Goal: Task Accomplishment & Management: Manage account settings

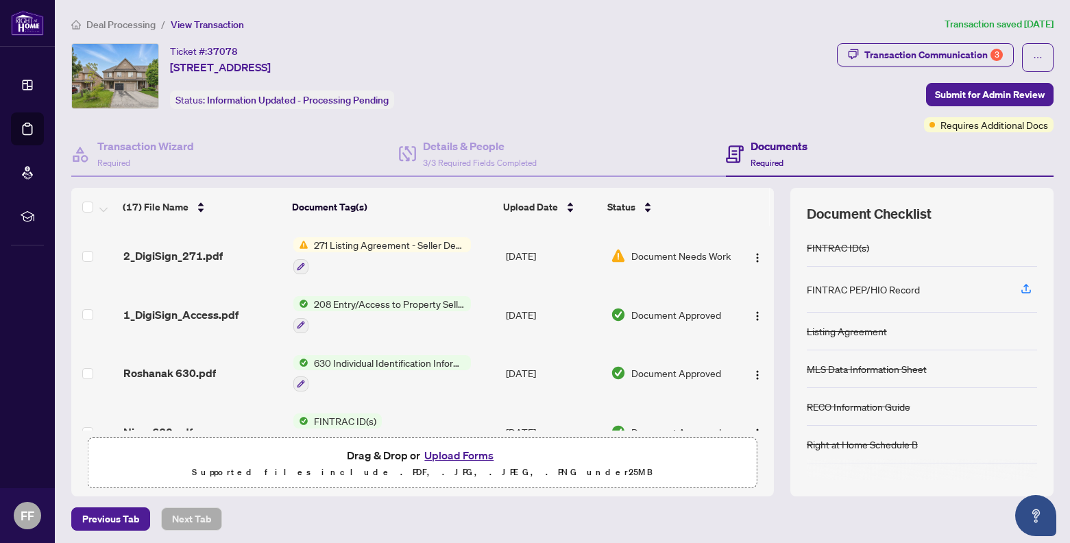
click at [656, 257] on span "Document Needs Work" at bounding box center [680, 255] width 99 height 15
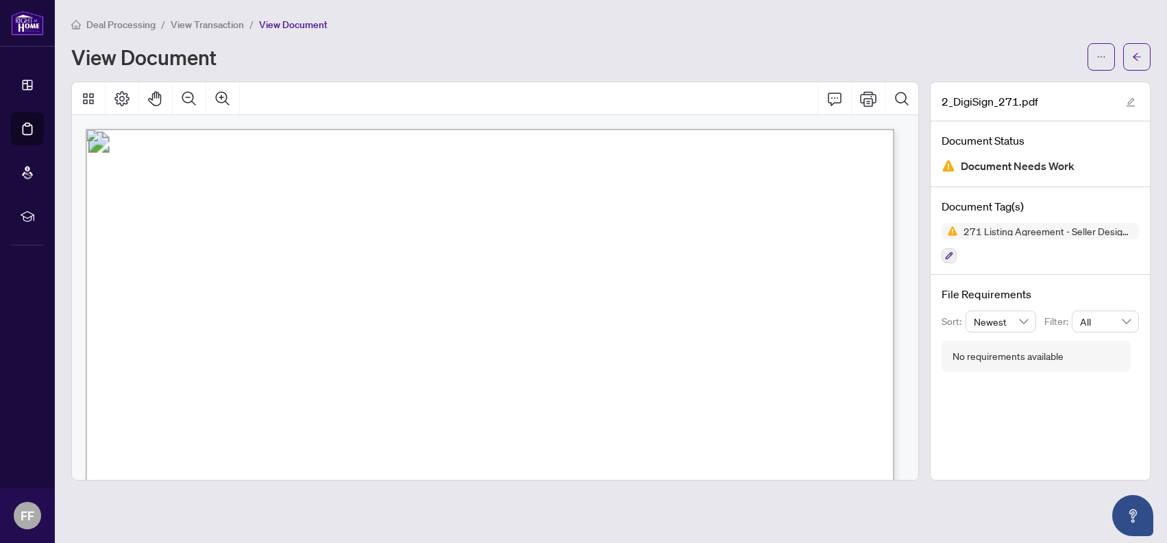
click at [201, 23] on span "View Transaction" at bounding box center [207, 25] width 73 height 12
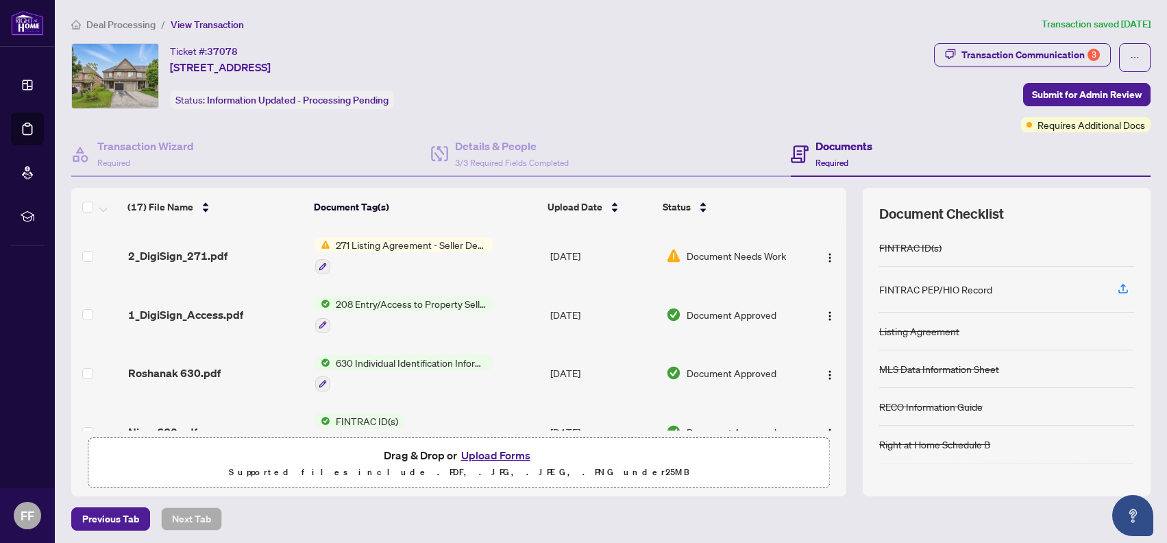
click at [1016, 59] on div "Transaction Communication 3" at bounding box center [1030, 55] width 138 height 22
click span "button"
click at [129, 23] on span "Deal Processing" at bounding box center [120, 25] width 69 height 12
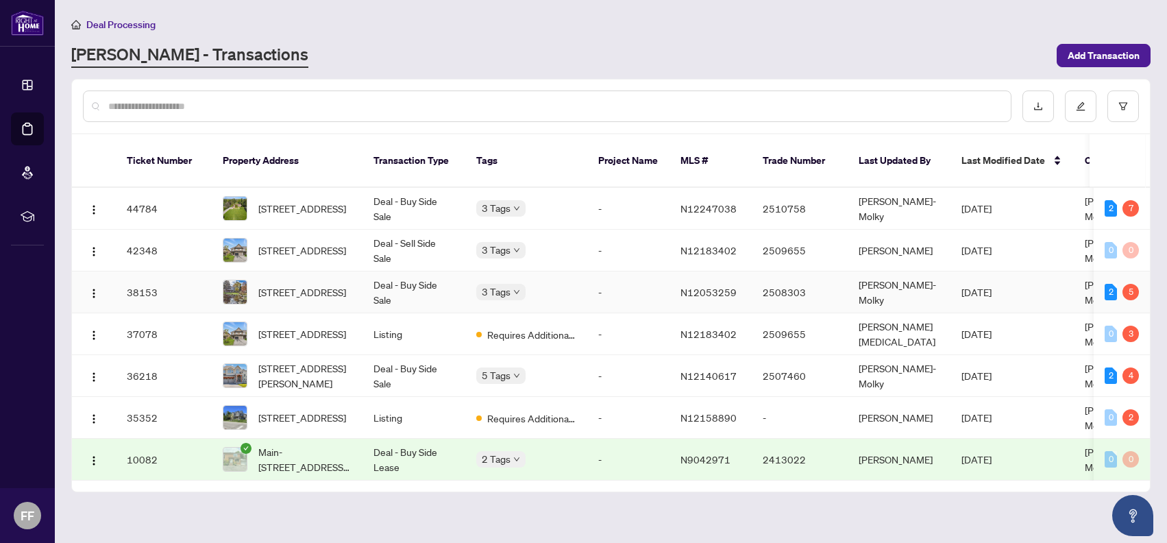
scroll to position [4, 0]
click at [320, 360] on span "[STREET_ADDRESS][PERSON_NAME]" at bounding box center [304, 375] width 93 height 30
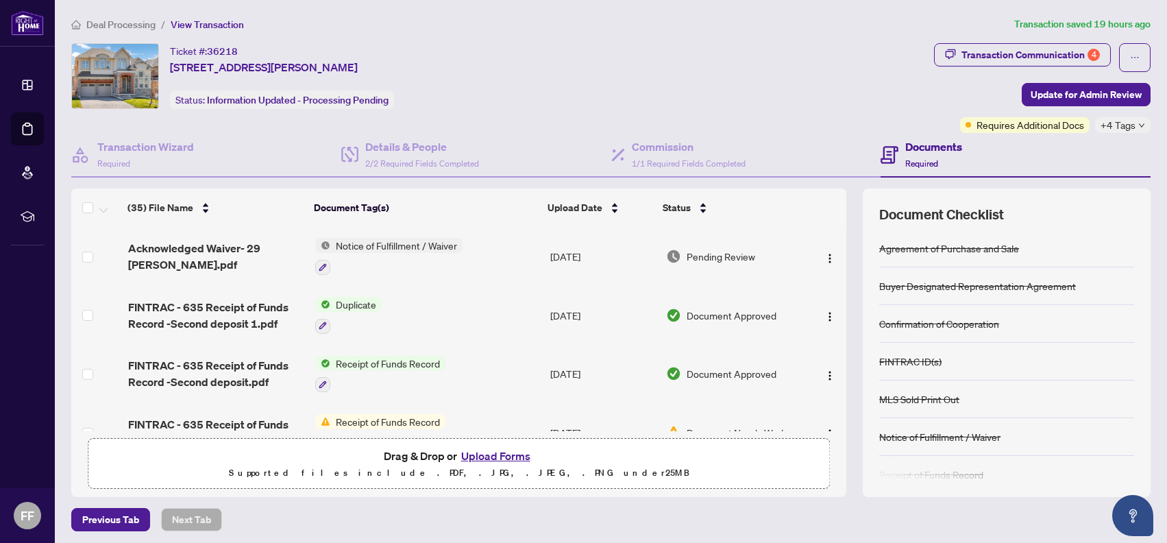
click at [857, 121] on div "Ticket #: 36218 [STREET_ADDRESS][PERSON_NAME] Status: Information Updated - Pro…" at bounding box center [500, 88] width 863 height 90
click at [983, 45] on div "Transaction Communication 4" at bounding box center [1030, 55] width 138 height 22
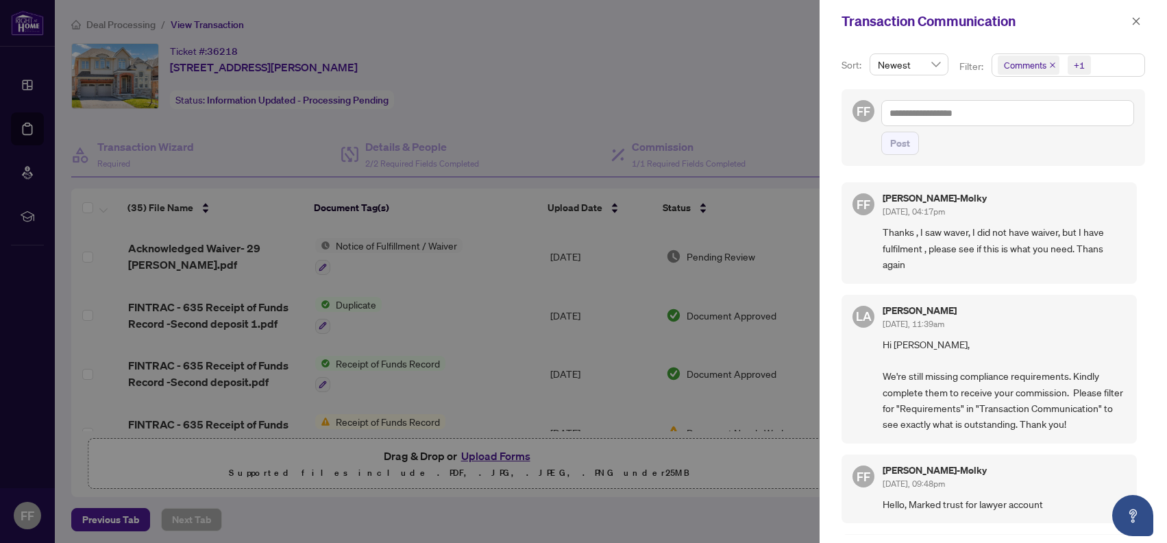
click at [719, 81] on div at bounding box center [583, 271] width 1167 height 543
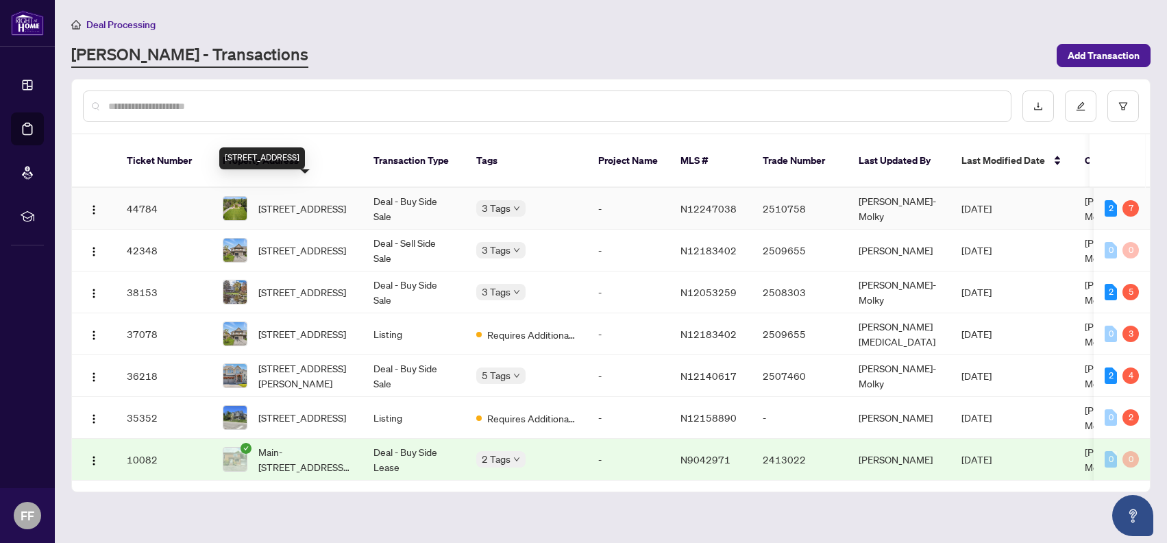
click at [323, 201] on span "[STREET_ADDRESS]" at bounding box center [302, 208] width 88 height 15
click at [333, 201] on span "[STREET_ADDRESS]" at bounding box center [302, 208] width 88 height 15
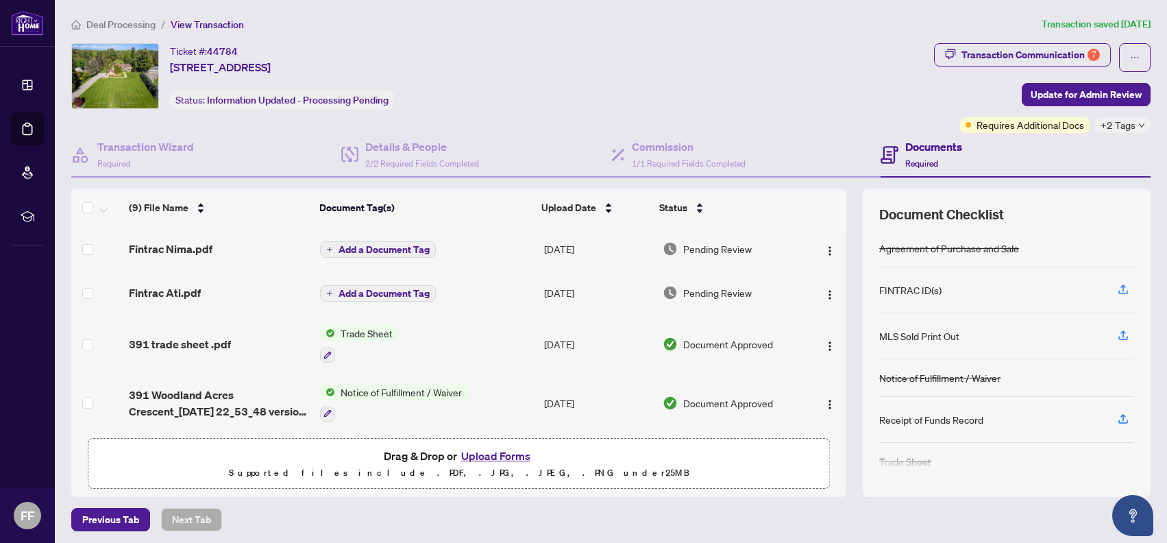
click at [114, 21] on span "Deal Processing" at bounding box center [120, 25] width 69 height 12
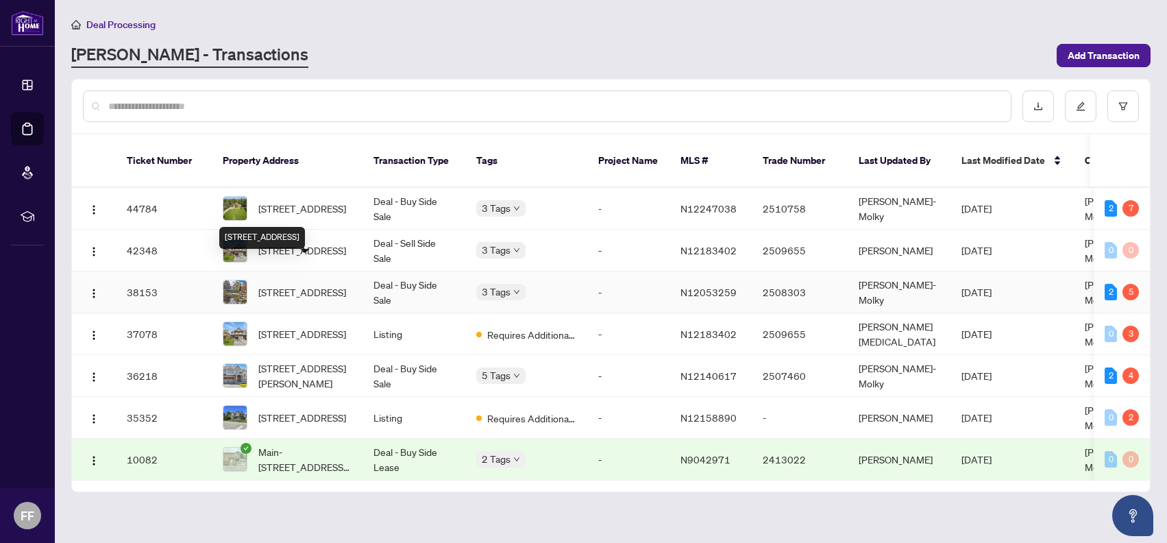
scroll to position [4, 0]
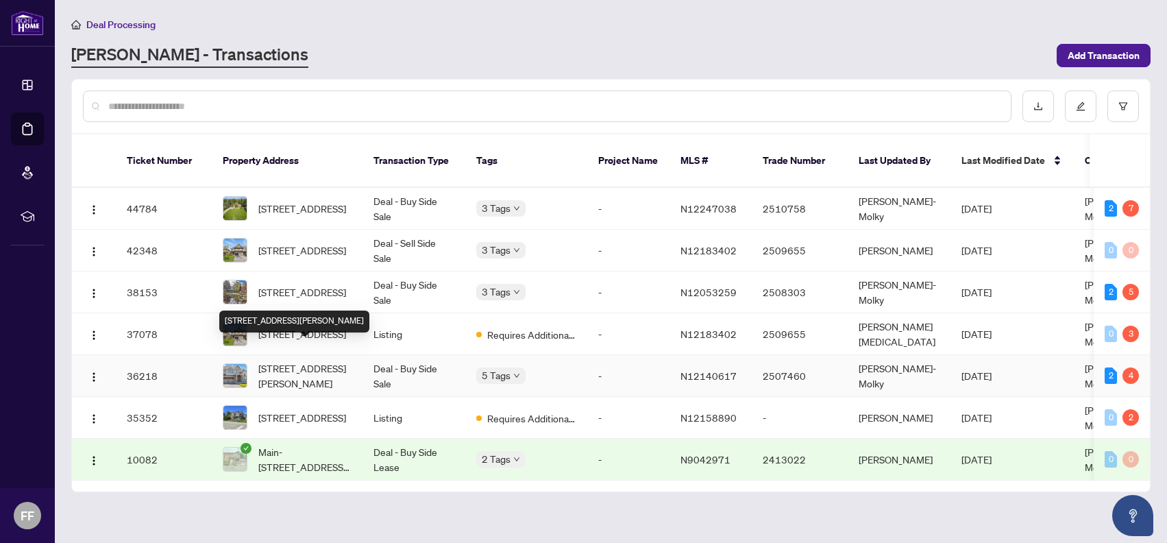
click at [297, 360] on span "[STREET_ADDRESS][PERSON_NAME]" at bounding box center [304, 375] width 93 height 30
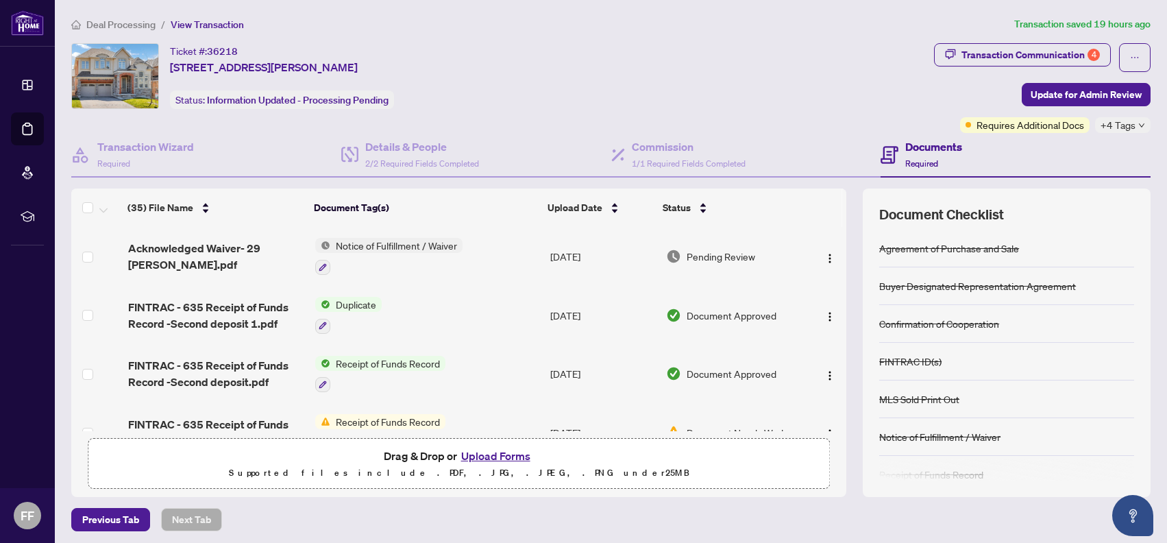
click at [123, 22] on span "Deal Processing" at bounding box center [120, 25] width 69 height 12
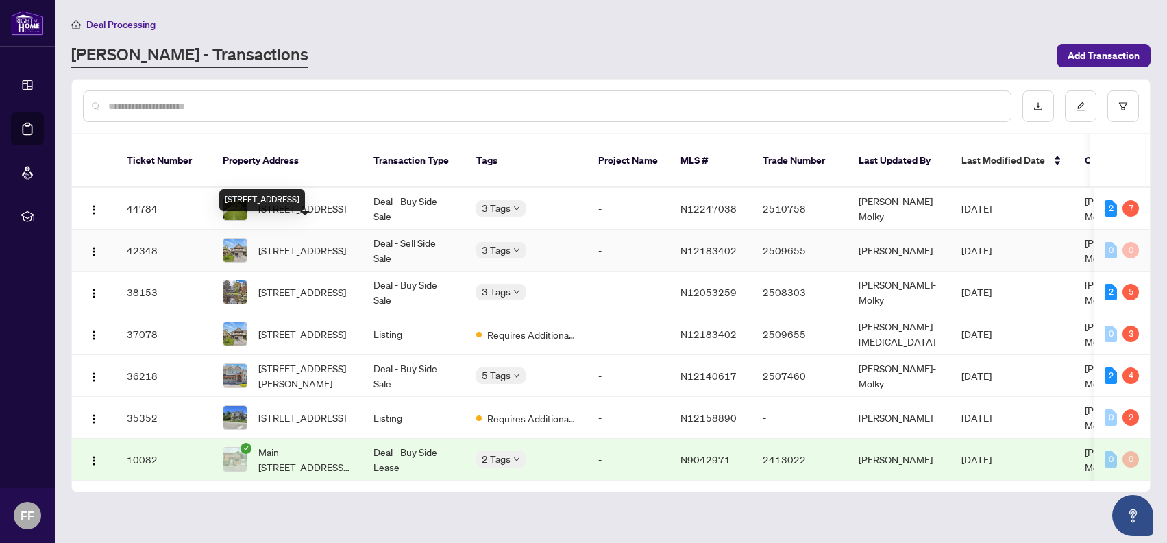
click at [333, 243] on span "[STREET_ADDRESS]" at bounding box center [302, 250] width 88 height 15
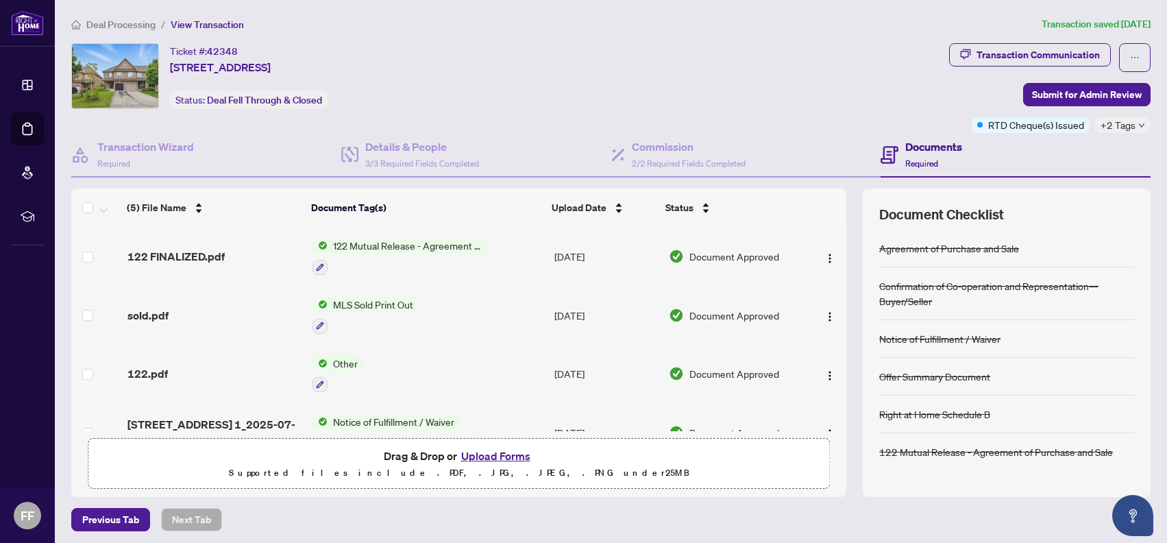
click at [423, 248] on span "122 Mutual Release - Agreement of Purchase and Sale" at bounding box center [409, 245] width 162 height 15
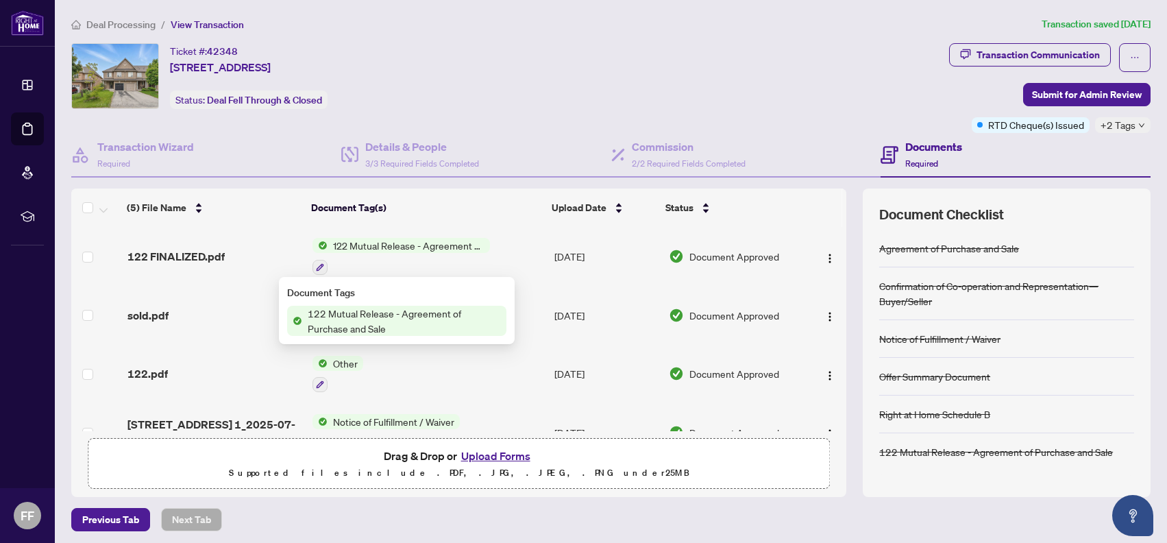
click at [419, 244] on span "122 Mutual Release - Agreement of Purchase and Sale" at bounding box center [409, 245] width 162 height 15
click at [203, 255] on span "122 FINALIZED.pdf" at bounding box center [175, 256] width 97 height 16
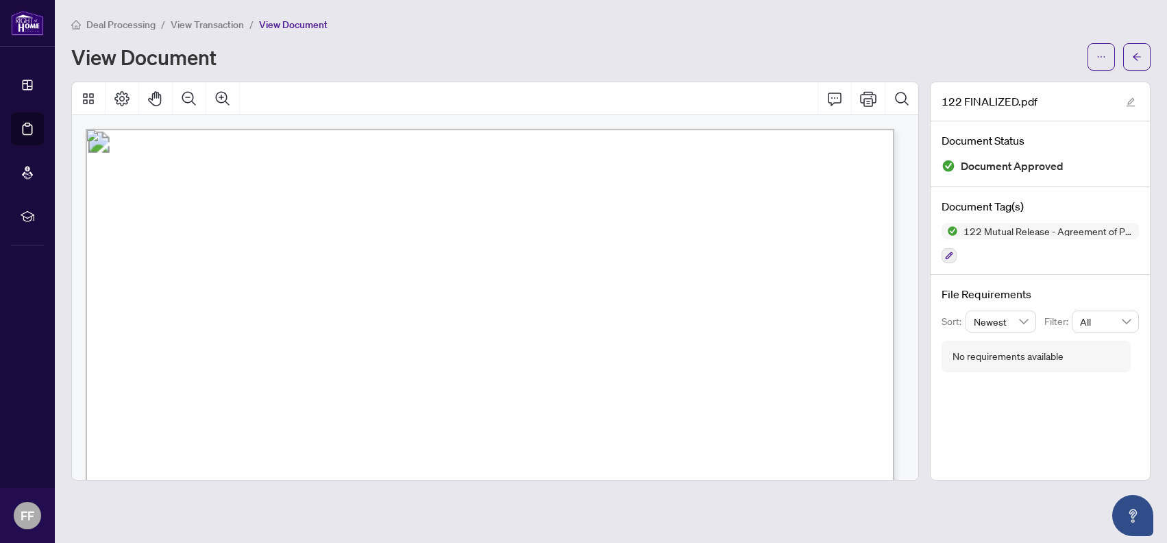
click at [722, 46] on div "View Document" at bounding box center [575, 57] width 1008 height 22
